Goal: Information Seeking & Learning: Find specific fact

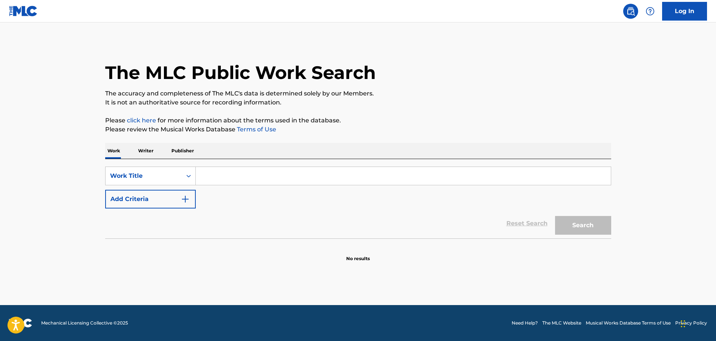
click at [274, 165] on div "SearchWithCriteria5ae908e8-8d6b-4bf8-ae11-1d9a93d26a15 Work Title Add Criteria …" at bounding box center [358, 198] width 506 height 79
click at [270, 171] on input "Search Form" at bounding box center [403, 176] width 415 height 18
type input "[PERSON_NAME]"
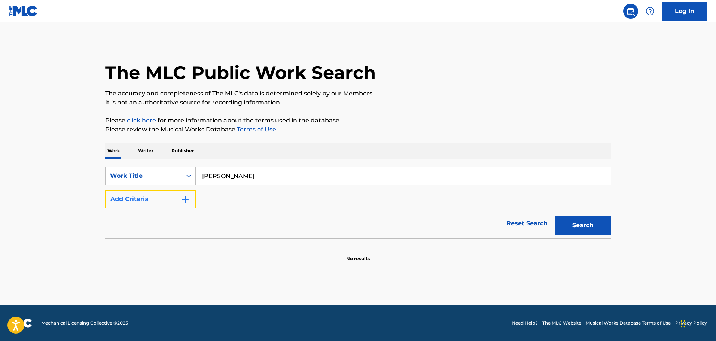
click at [170, 195] on button "Add Criteria" at bounding box center [150, 199] width 91 height 19
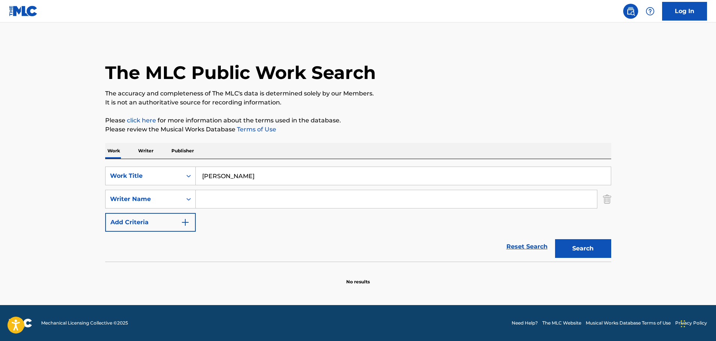
click at [238, 201] on input "Search Form" at bounding box center [396, 199] width 401 height 18
type input "[PERSON_NAME]"
click at [598, 258] on div "Search" at bounding box center [582, 247] width 60 height 30
click at [596, 256] on button "Search" at bounding box center [583, 248] width 56 height 19
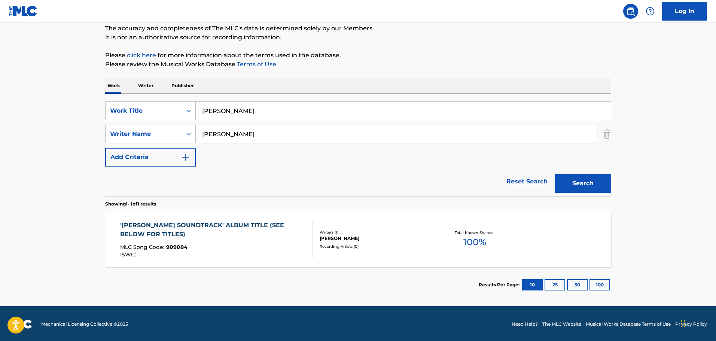
scroll to position [66, 0]
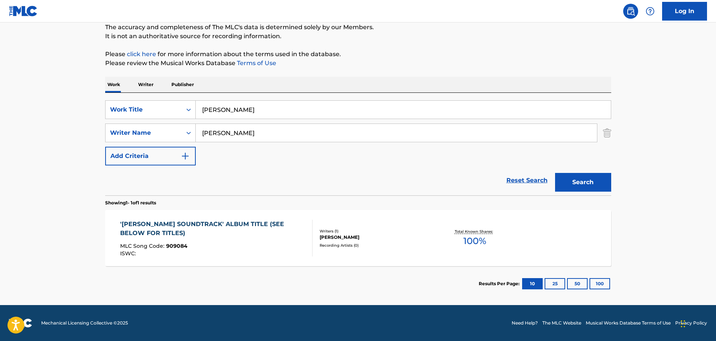
click at [216, 250] on div "MLC Song Code : 909084" at bounding box center [213, 246] width 186 height 7
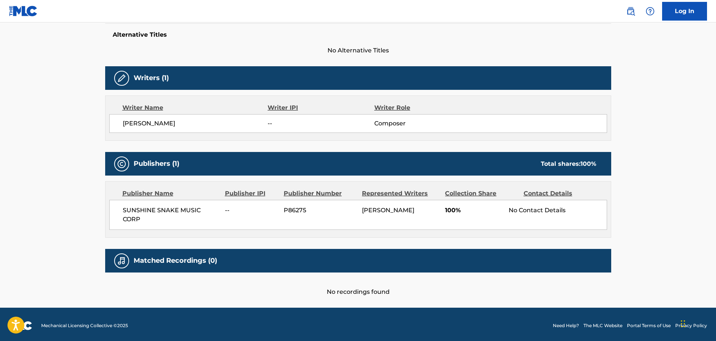
scroll to position [217, 0]
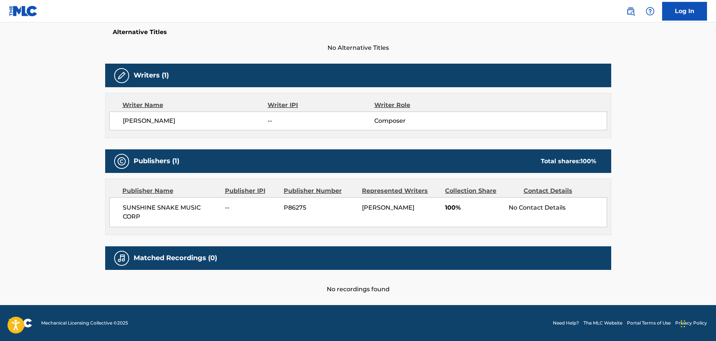
scroll to position [66, 0]
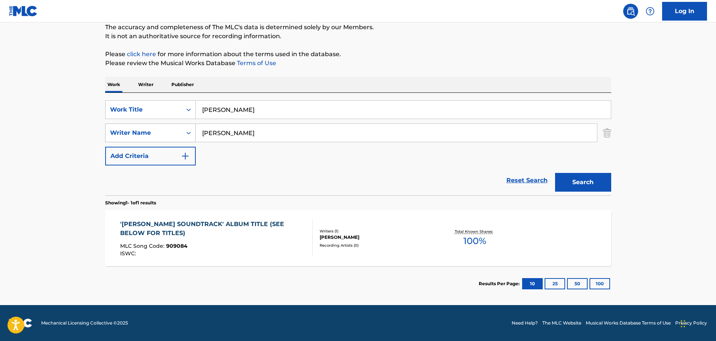
drag, startPoint x: 282, startPoint y: 128, endPoint x: 185, endPoint y: 130, distance: 96.2
click at [185, 130] on div "SearchWithCriteria11b7b146-41ec-427e-8645-e3b85c278251 Writer Name [PERSON_NAME]" at bounding box center [358, 133] width 506 height 19
type input "[PERSON_NAME] [PERSON_NAME]"
click at [233, 113] on input "[PERSON_NAME] [PERSON_NAME]" at bounding box center [403, 110] width 415 height 18
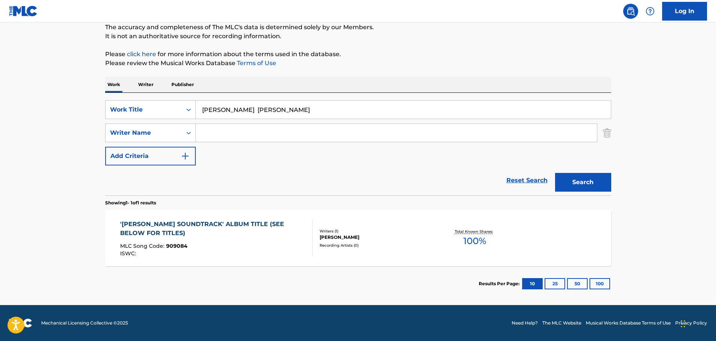
click at [233, 113] on input "[PERSON_NAME] [PERSON_NAME]" at bounding box center [403, 110] width 415 height 18
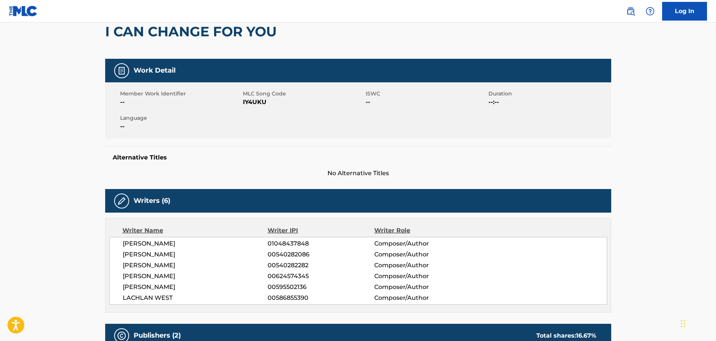
scroll to position [75, 0]
